Goal: Transaction & Acquisition: Purchase product/service

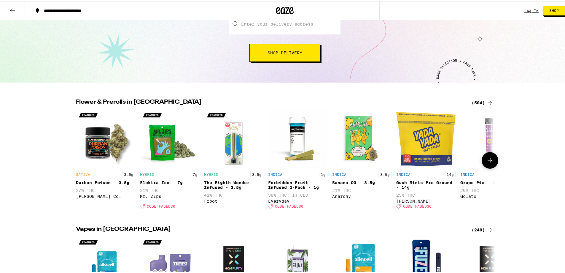
scroll to position [89, 0]
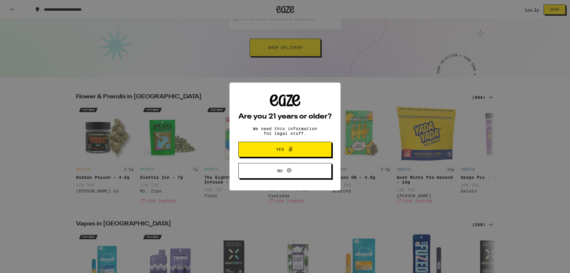
click at [309, 149] on button "Yes" at bounding box center [284, 149] width 93 height 15
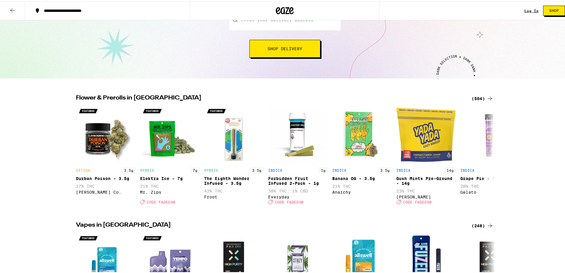
click at [487, 97] on icon at bounding box center [490, 97] width 7 height 7
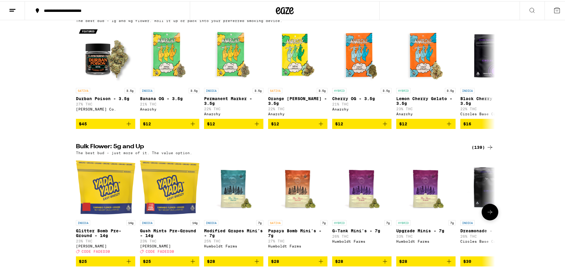
scroll to position [89, 0]
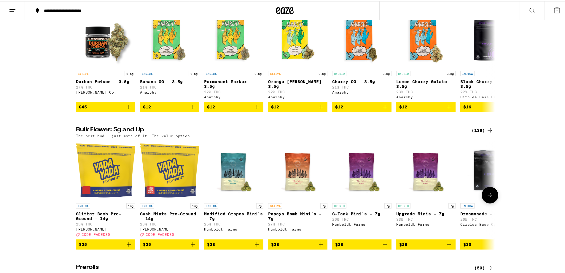
click at [487, 197] on icon at bounding box center [490, 193] width 7 height 7
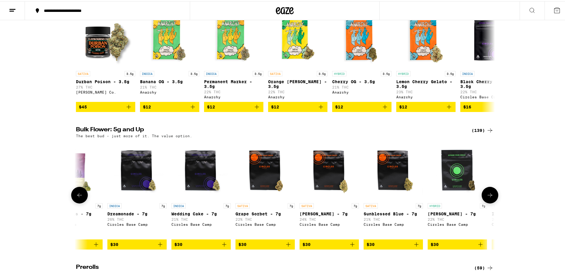
click at [487, 197] on icon at bounding box center [490, 193] width 7 height 7
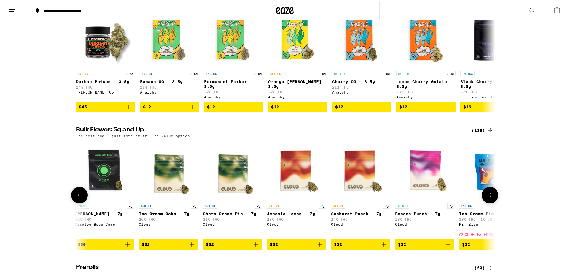
click at [487, 197] on icon at bounding box center [490, 193] width 7 height 7
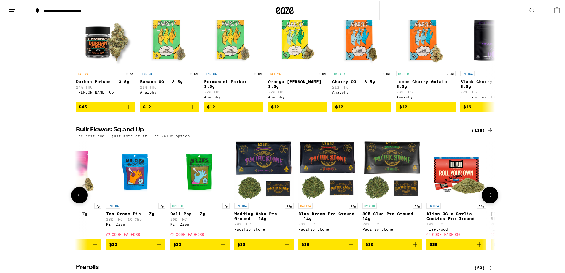
click at [487, 197] on icon at bounding box center [490, 193] width 7 height 7
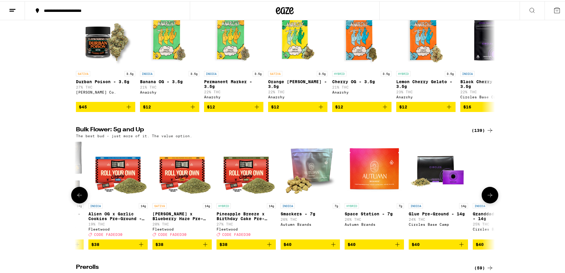
scroll to position [0, 1412]
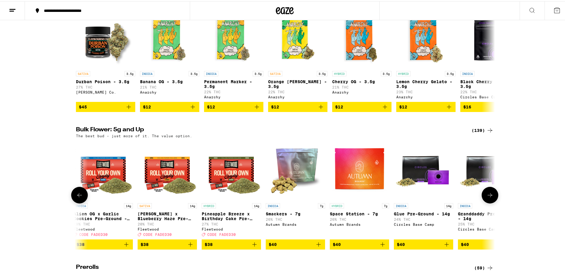
click at [487, 197] on icon at bounding box center [490, 193] width 7 height 7
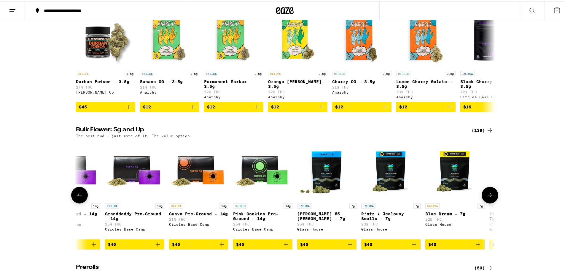
click at [487, 197] on icon at bounding box center [490, 193] width 7 height 7
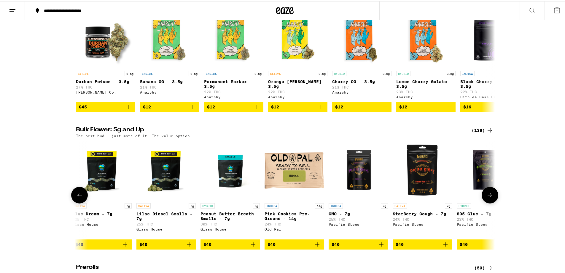
click at [487, 197] on icon at bounding box center [490, 193] width 7 height 7
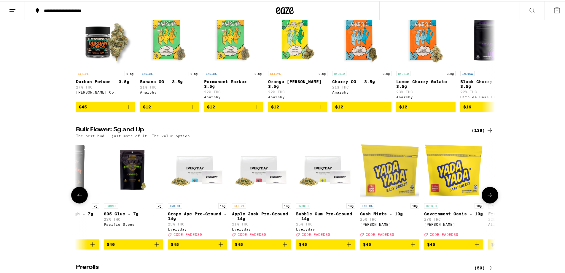
click at [487, 197] on icon at bounding box center [490, 193] width 7 height 7
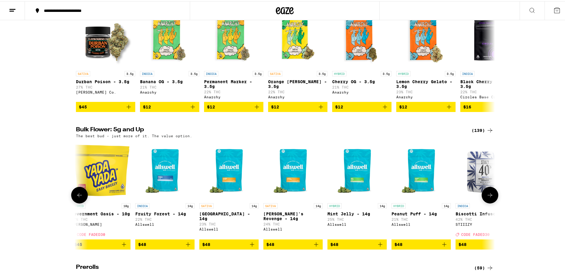
click at [487, 197] on icon at bounding box center [490, 193] width 7 height 7
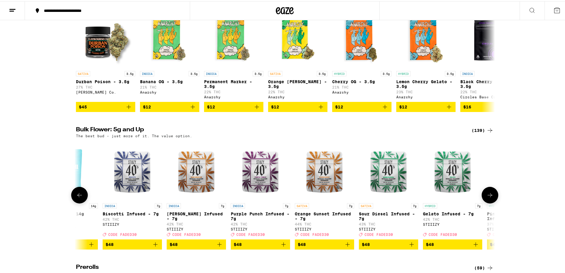
click at [487, 197] on icon at bounding box center [490, 193] width 7 height 7
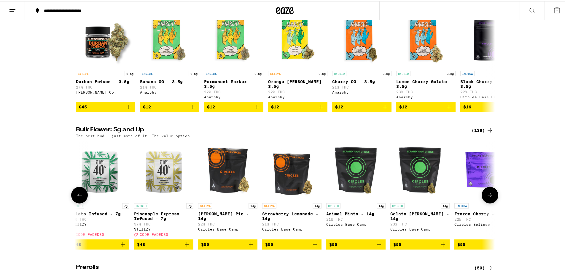
click at [487, 197] on icon at bounding box center [490, 193] width 7 height 7
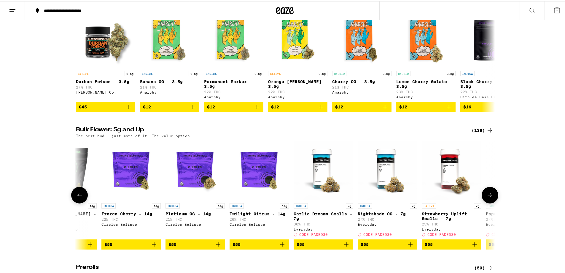
click at [487, 197] on icon at bounding box center [490, 193] width 7 height 7
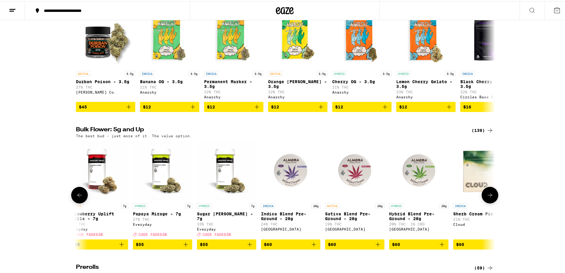
click at [487, 197] on icon at bounding box center [490, 193] width 7 height 7
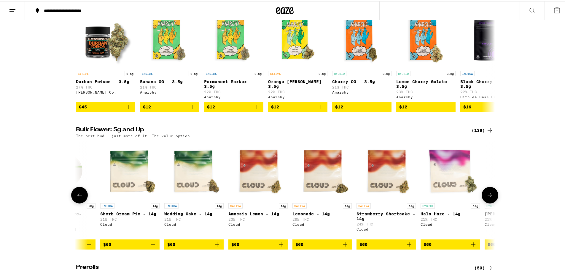
click at [487, 197] on icon at bounding box center [490, 193] width 7 height 7
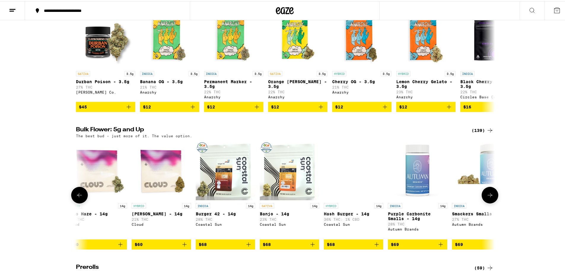
click at [487, 197] on icon at bounding box center [490, 193] width 7 height 7
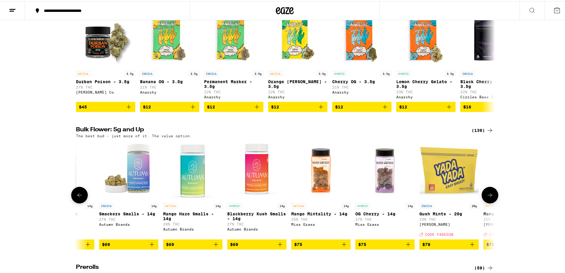
click at [487, 197] on icon at bounding box center [490, 193] width 7 height 7
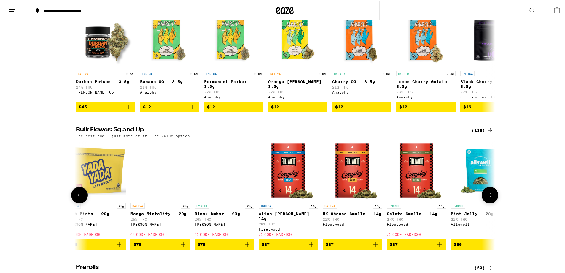
click at [487, 197] on icon at bounding box center [490, 193] width 7 height 7
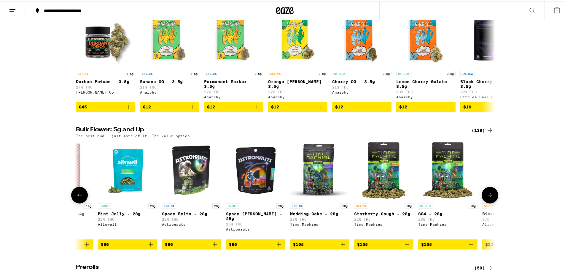
click at [487, 197] on icon at bounding box center [490, 193] width 7 height 7
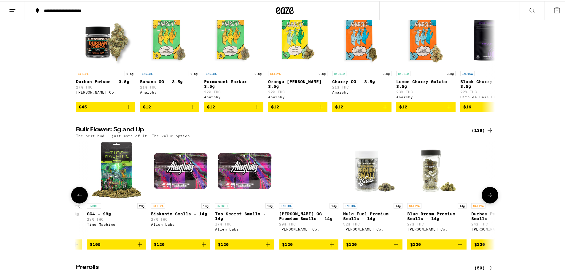
scroll to position [0, 6355]
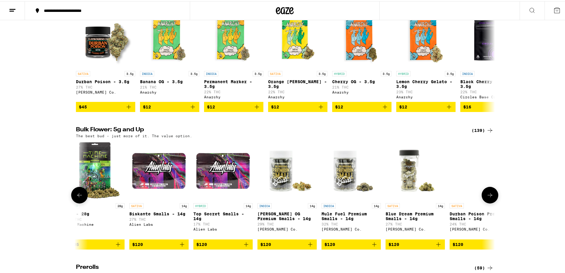
click at [487, 197] on icon at bounding box center [490, 193] width 7 height 7
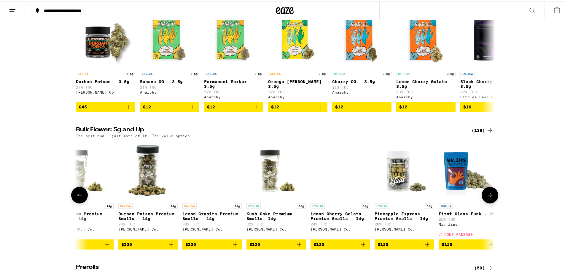
scroll to position [0, 6708]
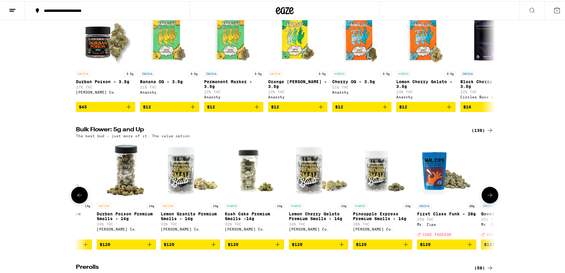
click at [487, 197] on icon at bounding box center [490, 193] width 7 height 7
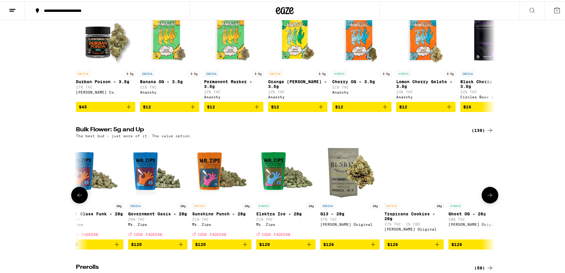
click at [487, 197] on icon at bounding box center [490, 193] width 7 height 7
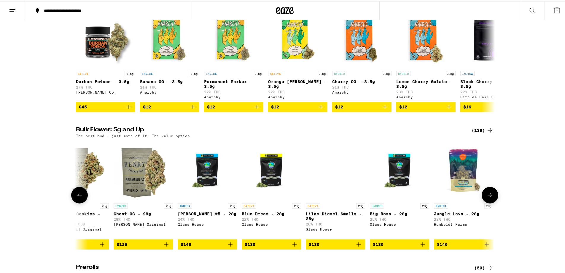
scroll to position [0, 7414]
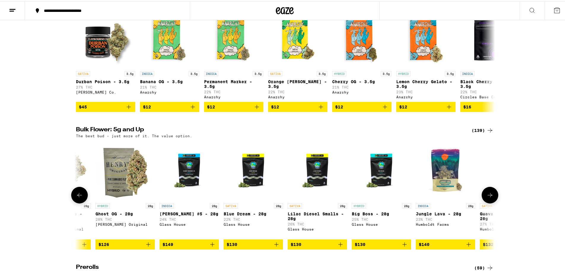
click at [487, 197] on icon at bounding box center [490, 193] width 7 height 7
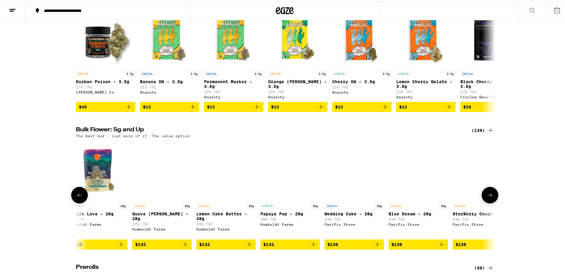
scroll to position [0, 7767]
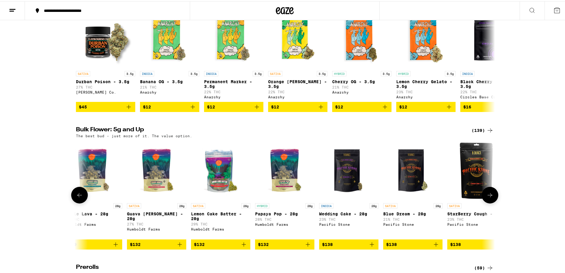
click at [487, 197] on icon at bounding box center [490, 193] width 7 height 7
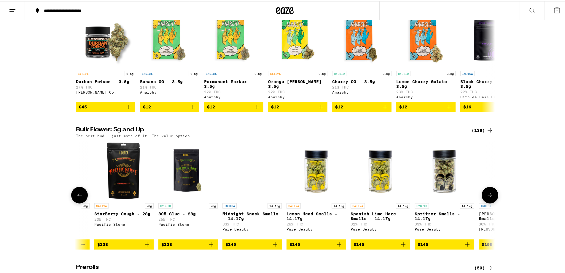
click at [487, 197] on icon at bounding box center [490, 193] width 7 height 7
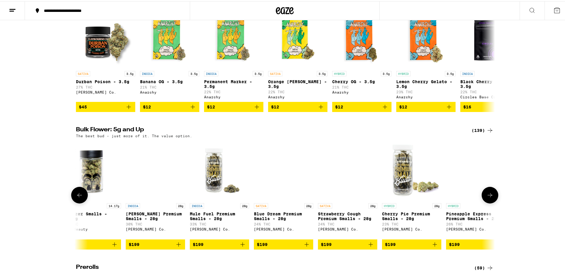
click at [487, 197] on icon at bounding box center [490, 193] width 7 height 7
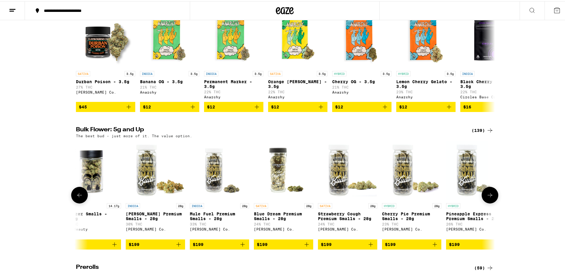
scroll to position [0, 8490]
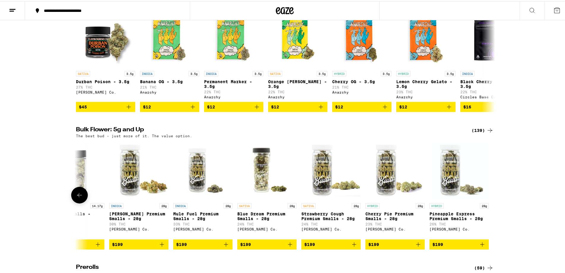
click at [485, 198] on div at bounding box center [490, 193] width 17 height 17
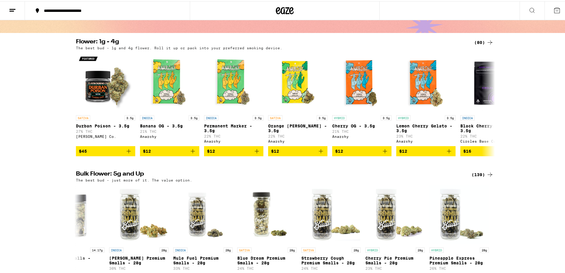
scroll to position [0, 0]
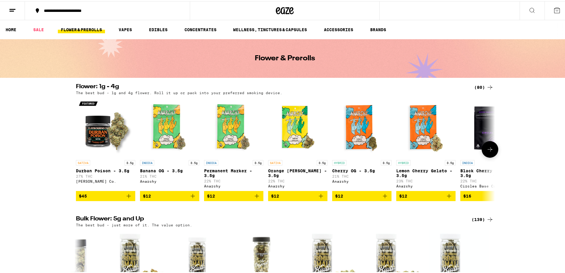
click at [489, 152] on icon at bounding box center [490, 147] width 7 height 7
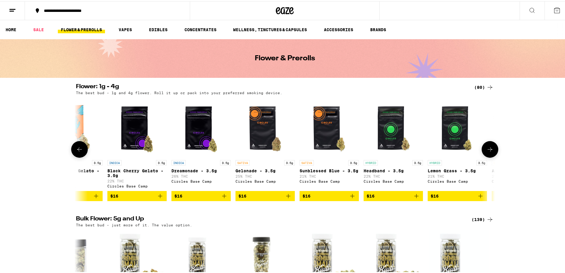
click at [489, 152] on icon at bounding box center [490, 147] width 7 height 7
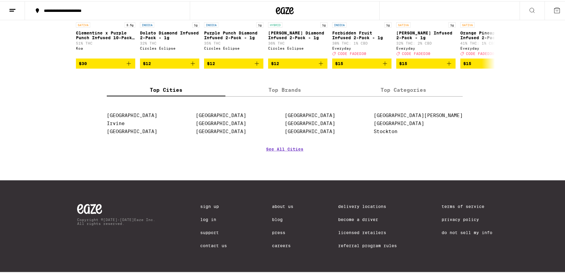
scroll to position [534, 0]
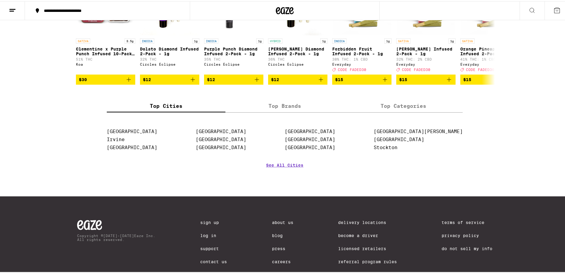
click at [265, 111] on label "Top Brands" at bounding box center [284, 104] width 119 height 13
click at [0, 0] on input "Top Brands" at bounding box center [0, 0] width 0 height 0
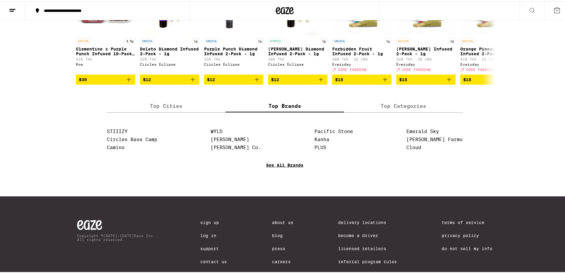
click at [270, 183] on link "See All Brands" at bounding box center [284, 172] width 37 height 22
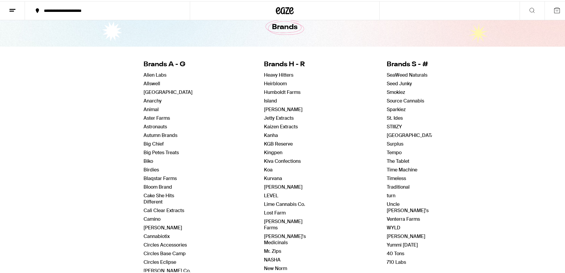
scroll to position [30, 0]
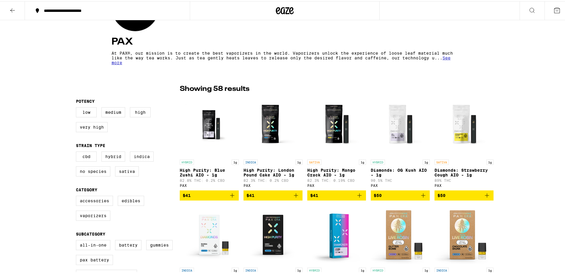
scroll to position [89, 0]
